Goal: Transaction & Acquisition: Purchase product/service

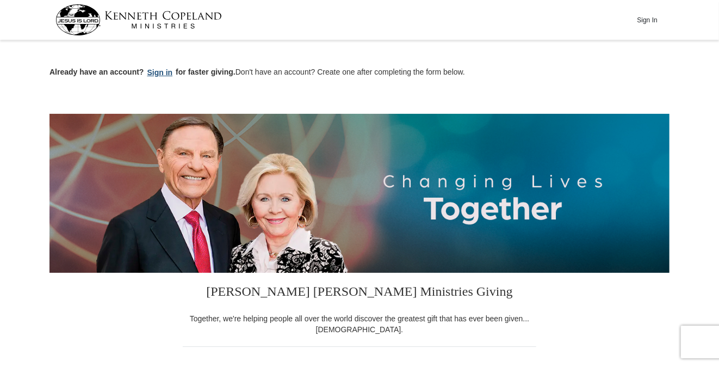
click at [163, 76] on button "Sign in" at bounding box center [160, 72] width 32 height 13
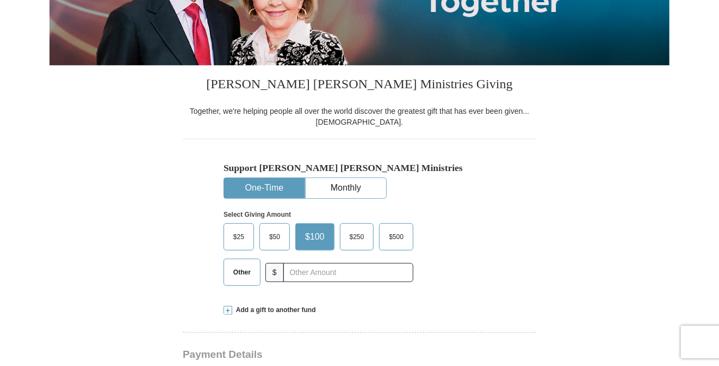
scroll to position [272, 0]
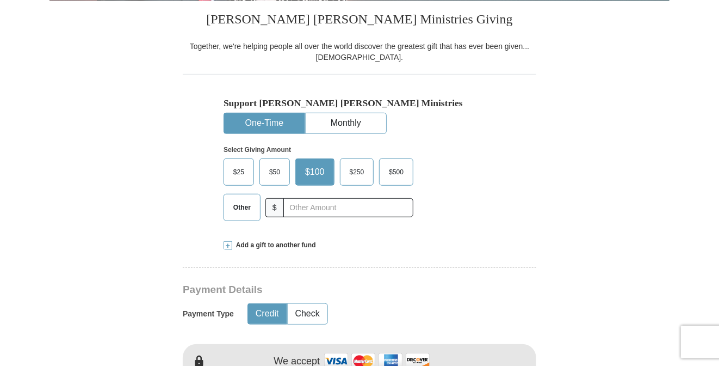
click at [280, 167] on span "$50" at bounding box center [275, 172] width 22 height 16
click at [0, 0] on input "$50" at bounding box center [0, 0] width 0 height 0
click at [275, 121] on button "One-Time" at bounding box center [264, 123] width 81 height 20
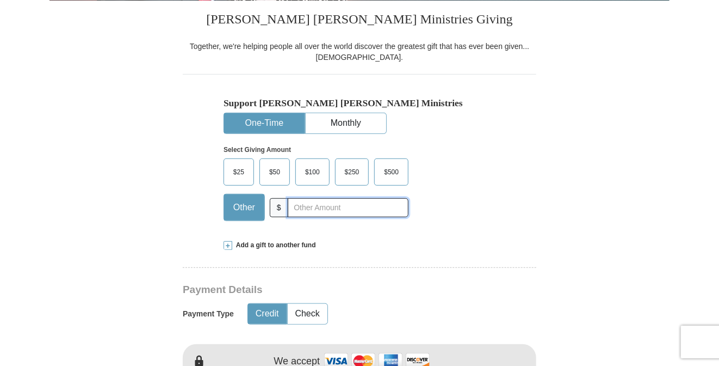
click at [302, 208] on input "text" at bounding box center [348, 207] width 121 height 19
type input "20"
click at [281, 177] on span "$50" at bounding box center [275, 172] width 22 height 16
click at [0, 0] on input "$50" at bounding box center [0, 0] width 0 height 0
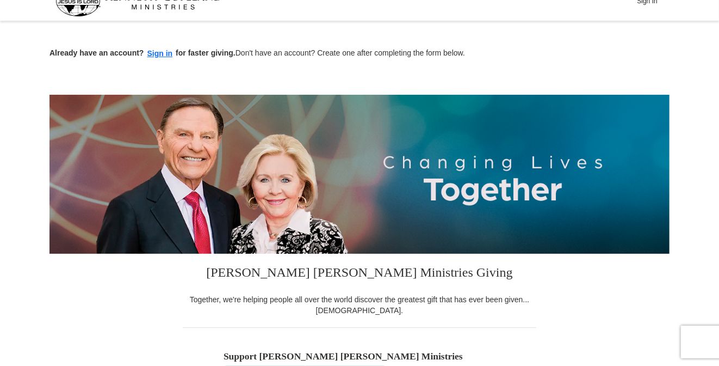
scroll to position [0, 0]
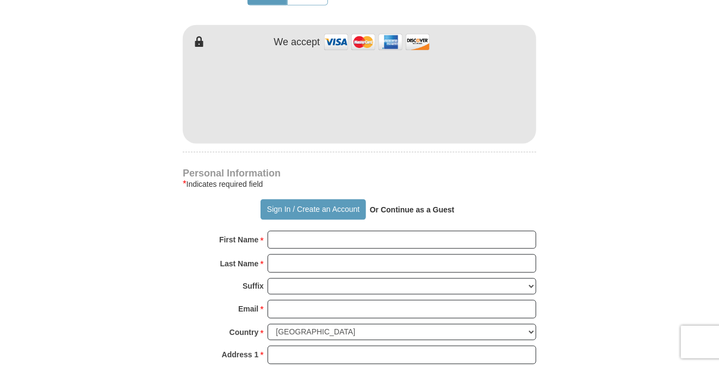
scroll to position [599, 0]
